Goal: Navigation & Orientation: Find specific page/section

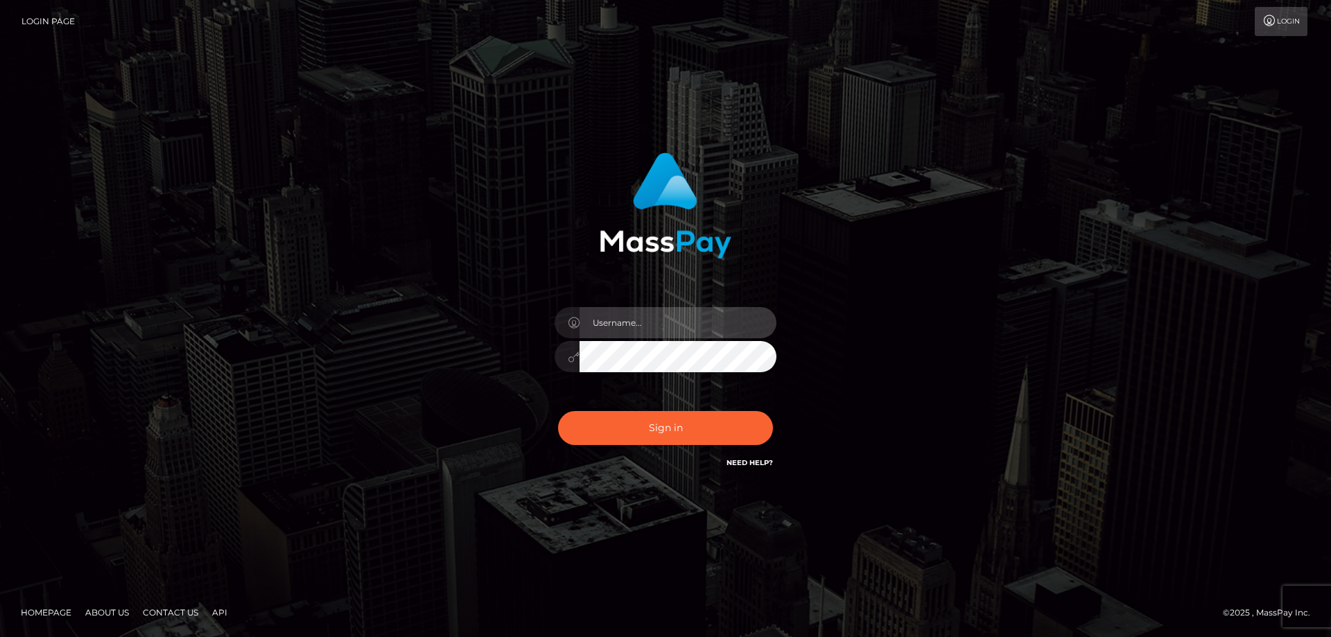
click at [633, 322] on input "text" at bounding box center [677, 322] width 197 height 31
type input "emi.throne"
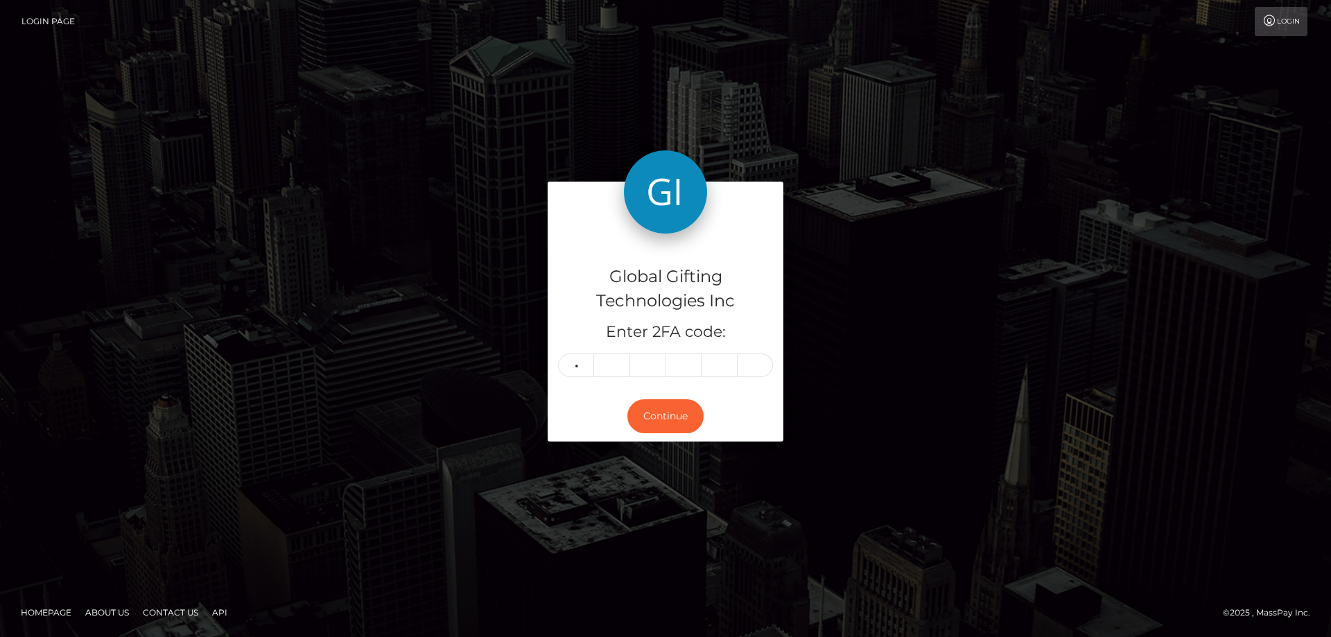
type input "6"
type input "8"
type input "0"
type input "7"
type input "5"
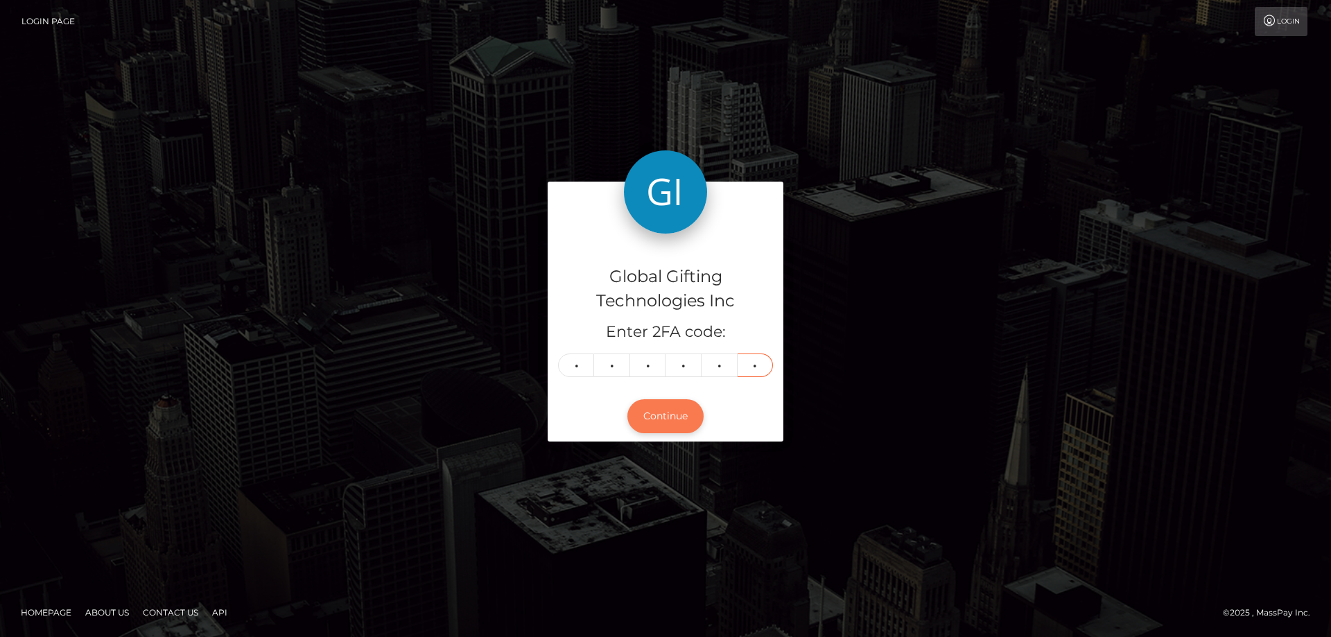
type input "0"
click at [662, 414] on button "Continue" at bounding box center [665, 416] width 76 height 34
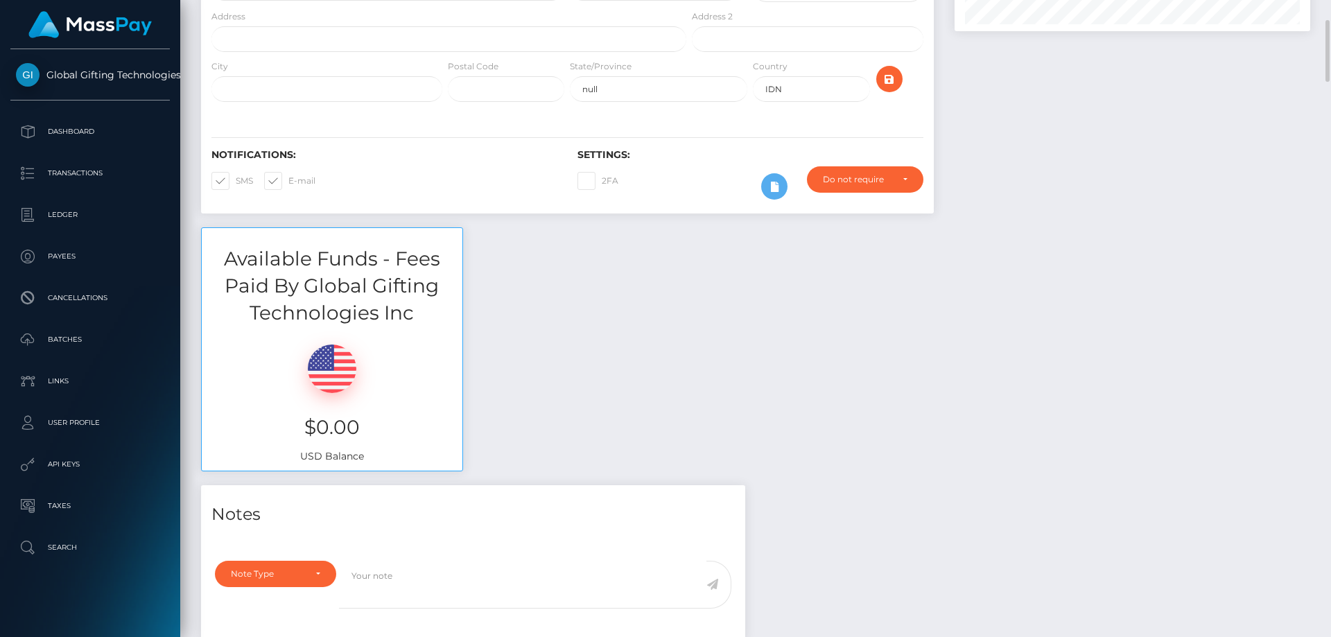
scroll to position [208, 0]
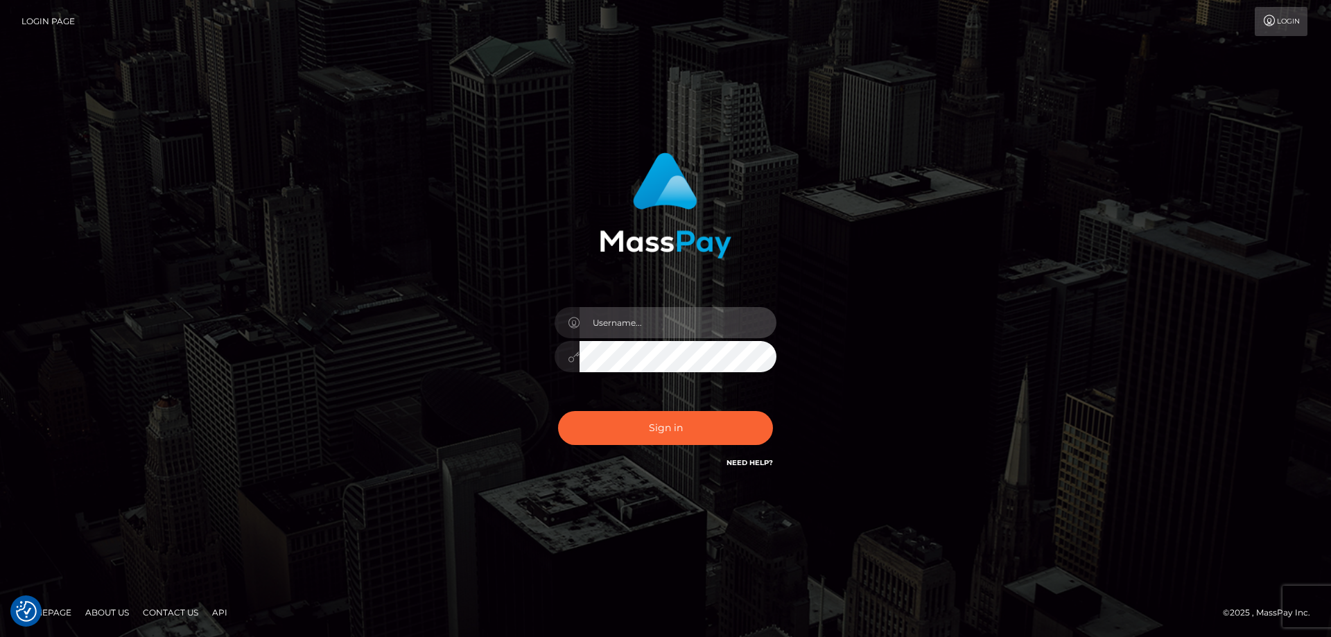
click at [620, 326] on input "text" at bounding box center [677, 322] width 197 height 31
type input "emi.throne"
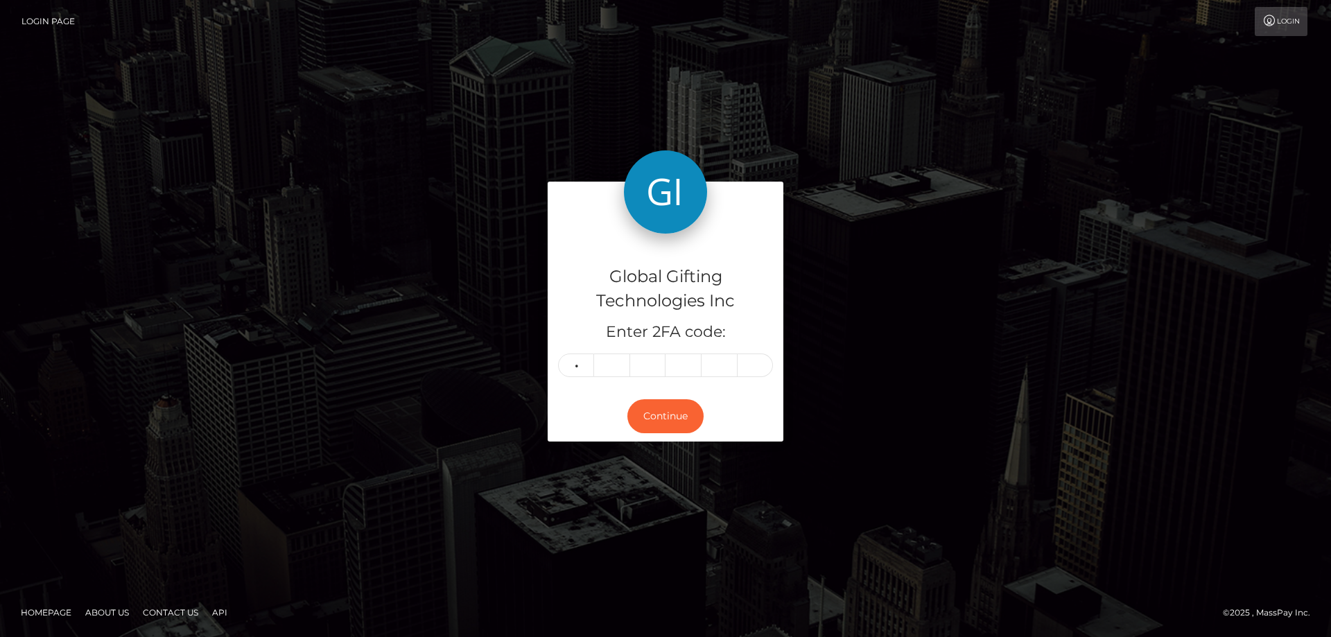
type input "3"
type input "2"
type input "5"
type input "4"
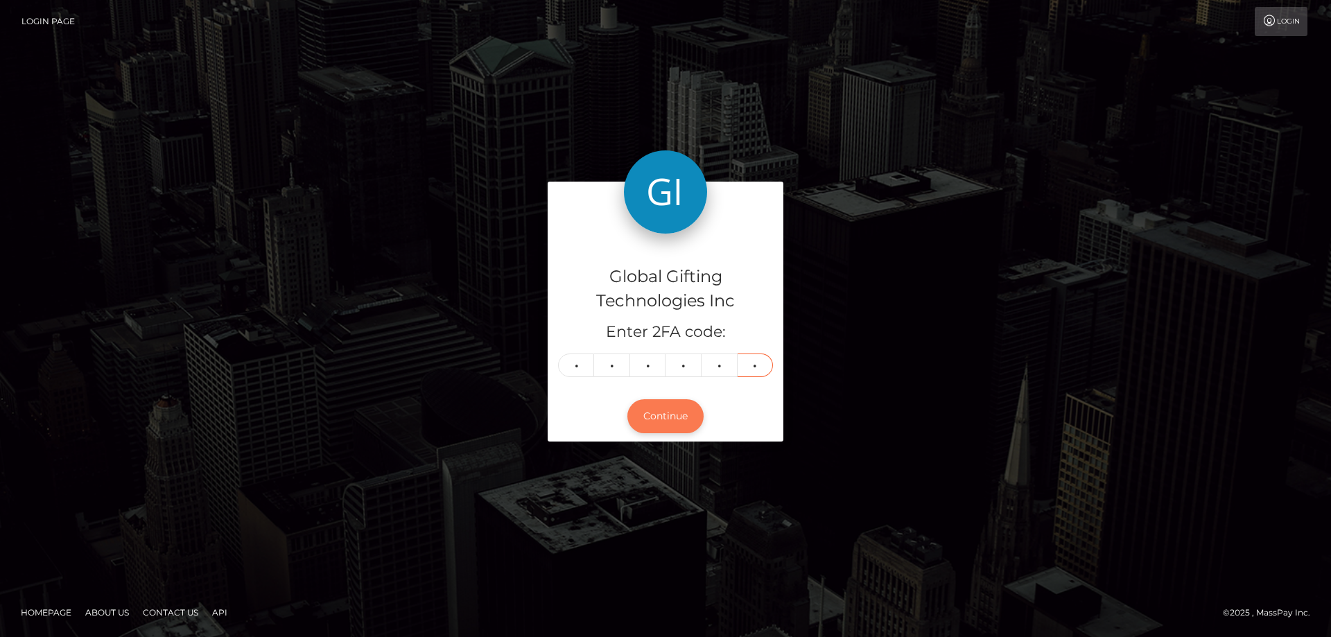
type input "1"
click at [687, 410] on button "Continue" at bounding box center [665, 416] width 76 height 34
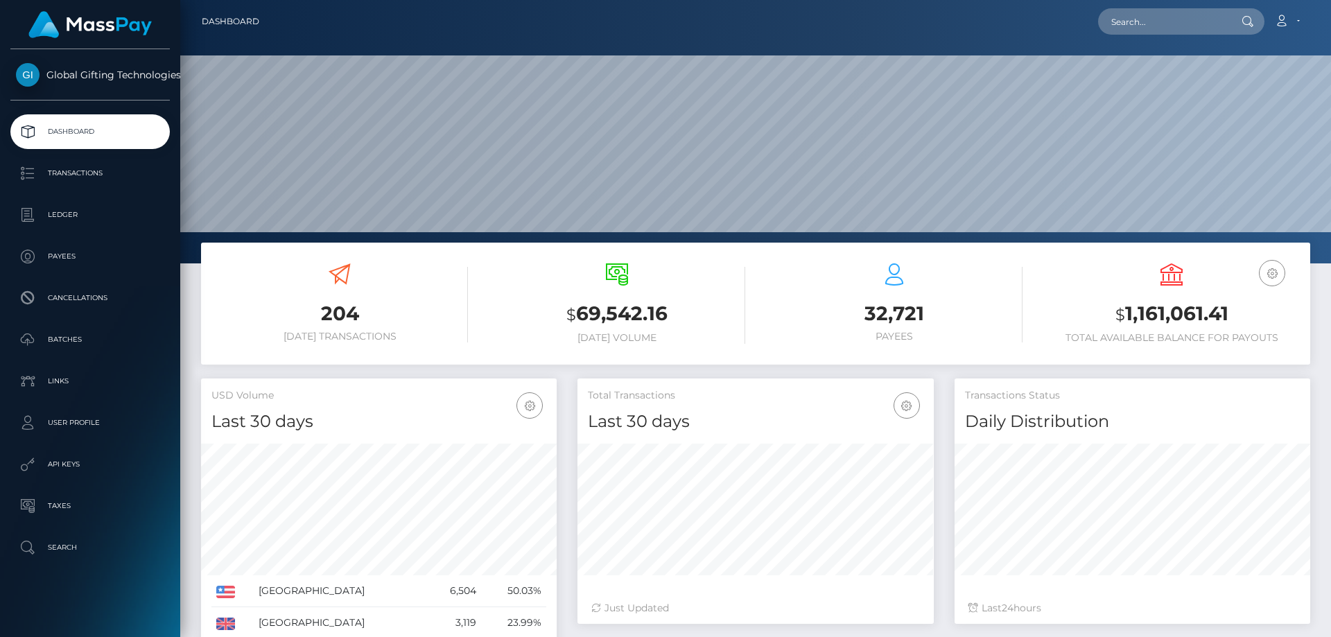
scroll to position [246, 356]
